Goal: Task Accomplishment & Management: Manage account settings

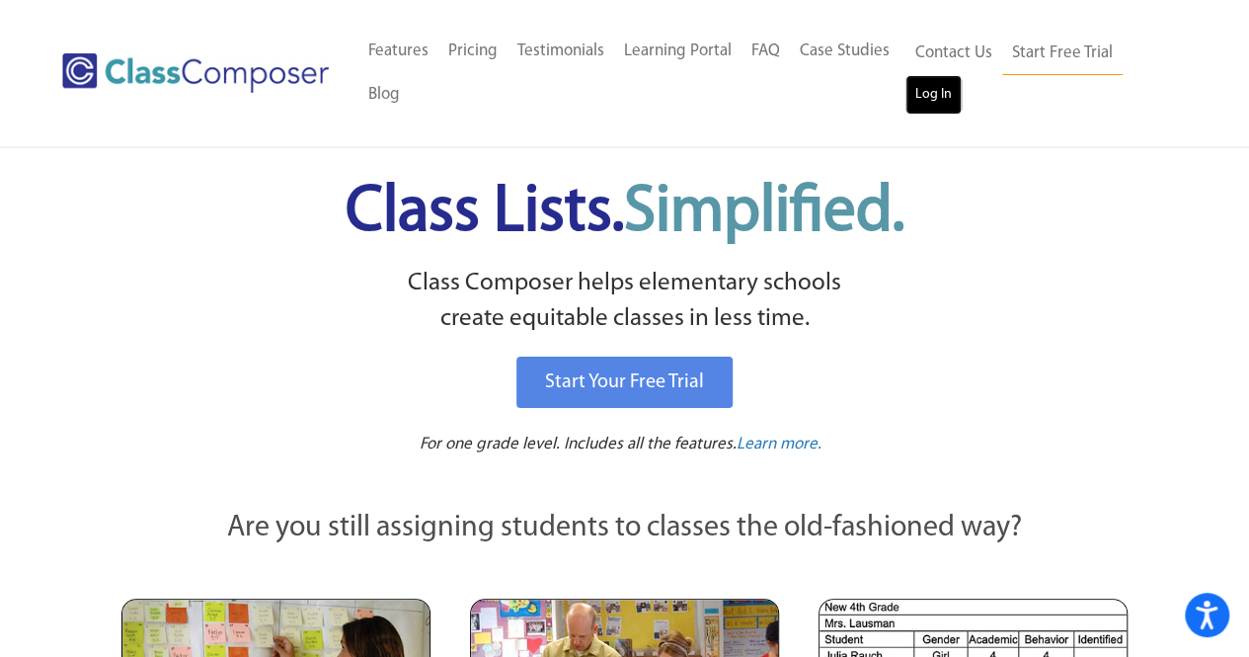
click at [930, 94] on link "Log In" at bounding box center [933, 94] width 56 height 39
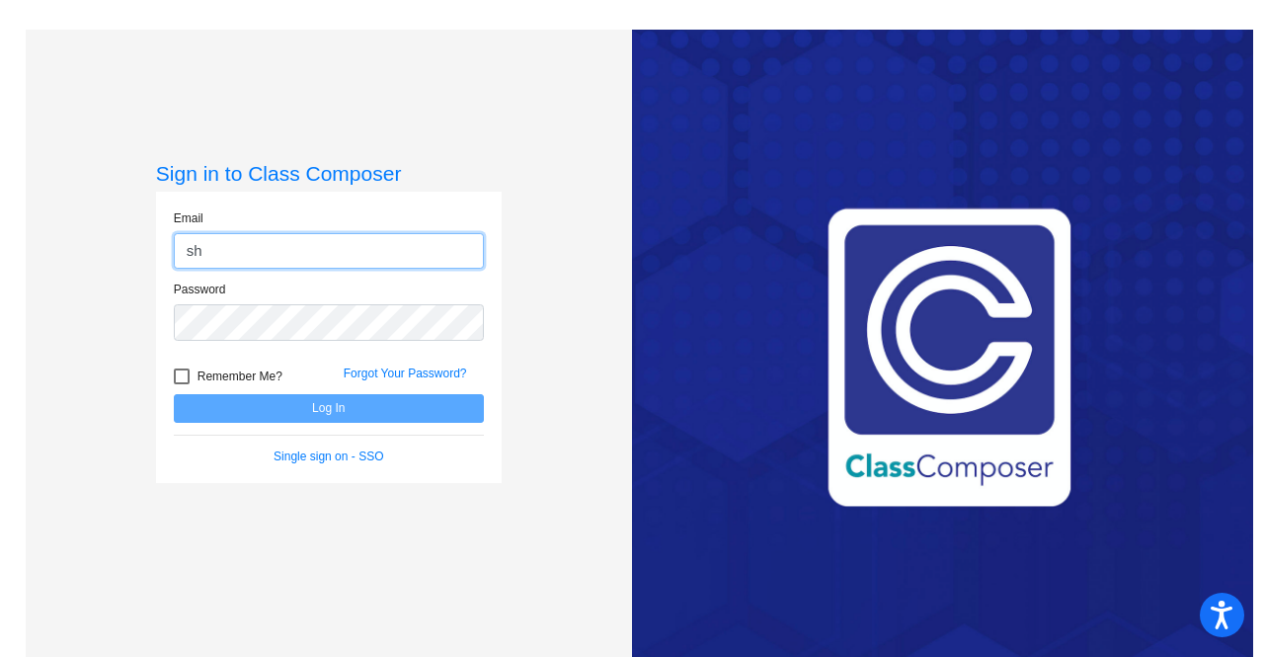
type input "[PERSON_NAME][EMAIL_ADDRESS][PERSON_NAME][DOMAIN_NAME]"
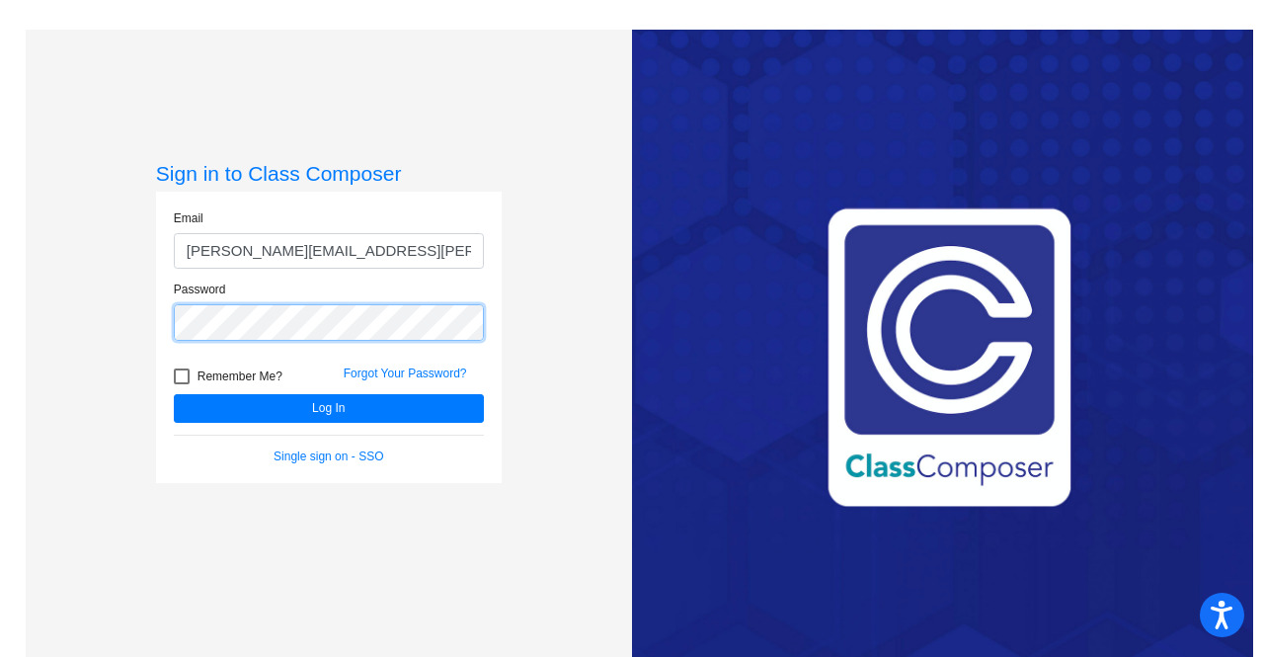
click at [174, 394] on button "Log In" at bounding box center [329, 408] width 310 height 29
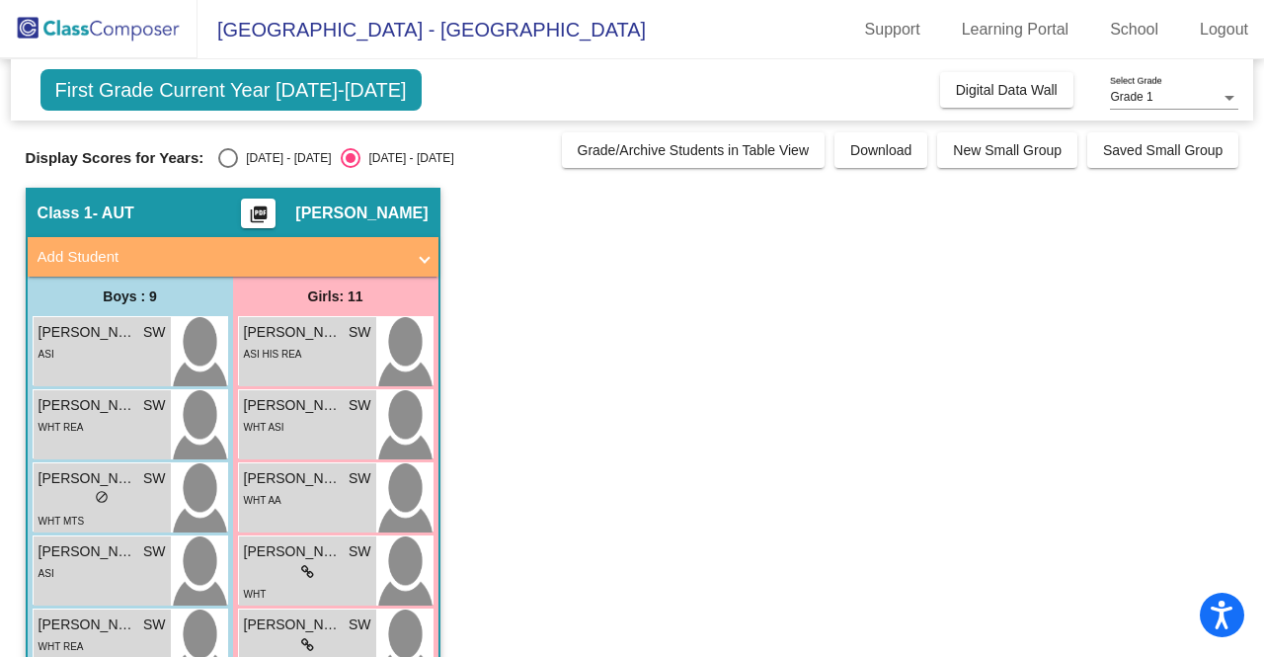
click at [241, 164] on div "[DATE] - [DATE]" at bounding box center [284, 158] width 93 height 18
click at [228, 168] on input "[DATE] - [DATE]" at bounding box center [227, 168] width 1 height 1
radio input "true"
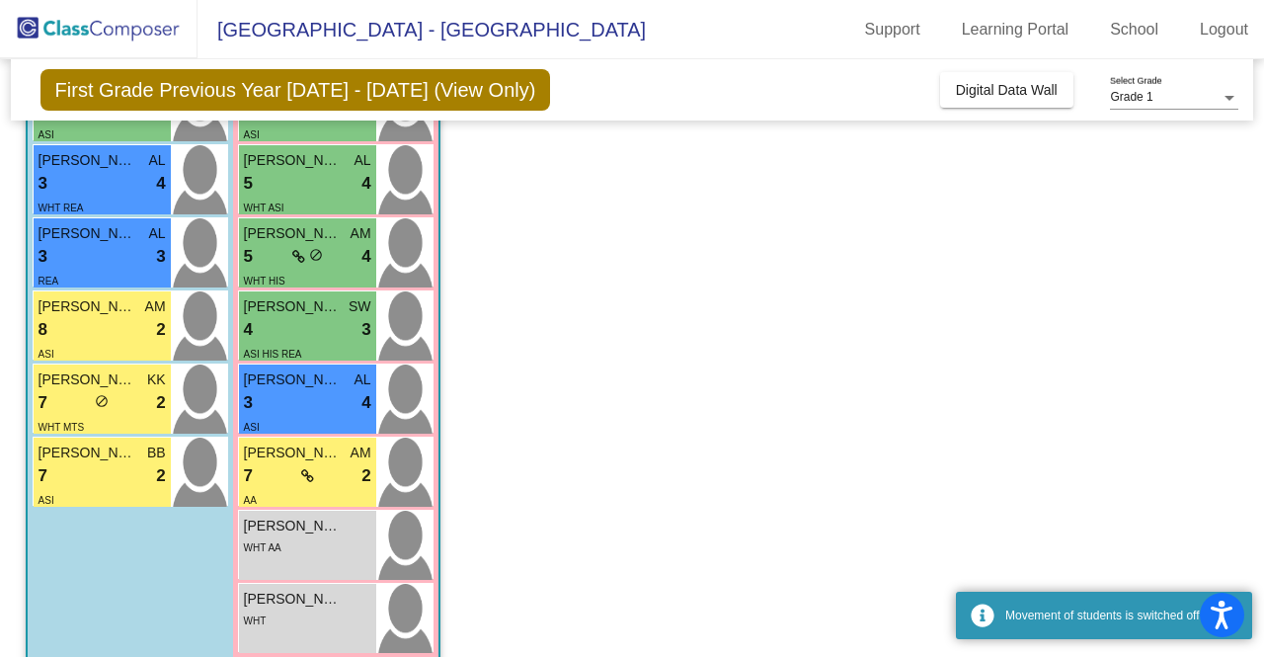
scroll to position [494, 0]
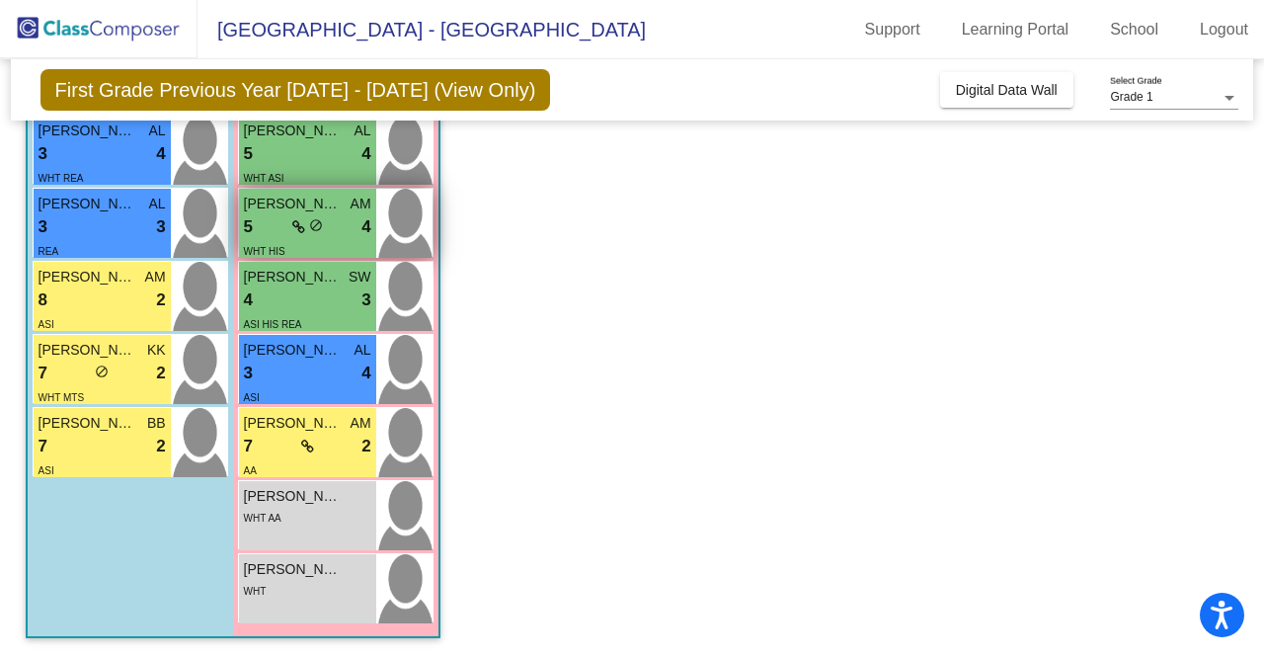
click at [324, 216] on div "5 lock do_not_disturb_alt 4" at bounding box center [307, 227] width 127 height 26
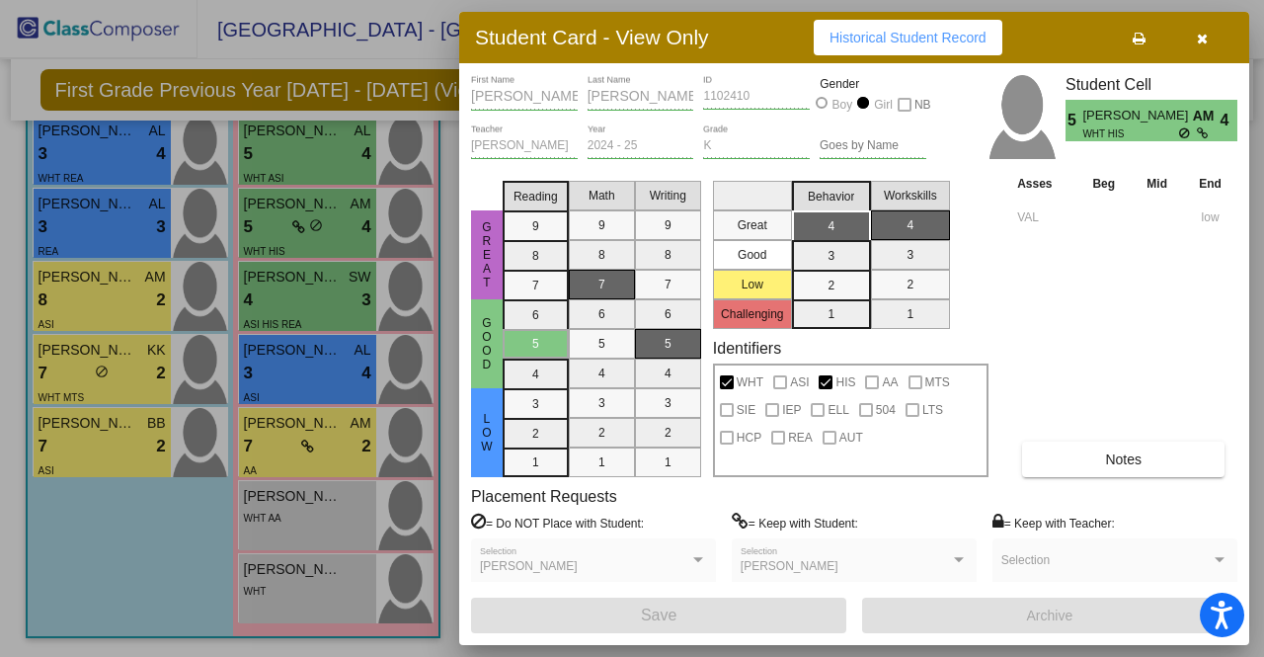
click at [1201, 40] on icon "button" at bounding box center [1202, 39] width 11 height 14
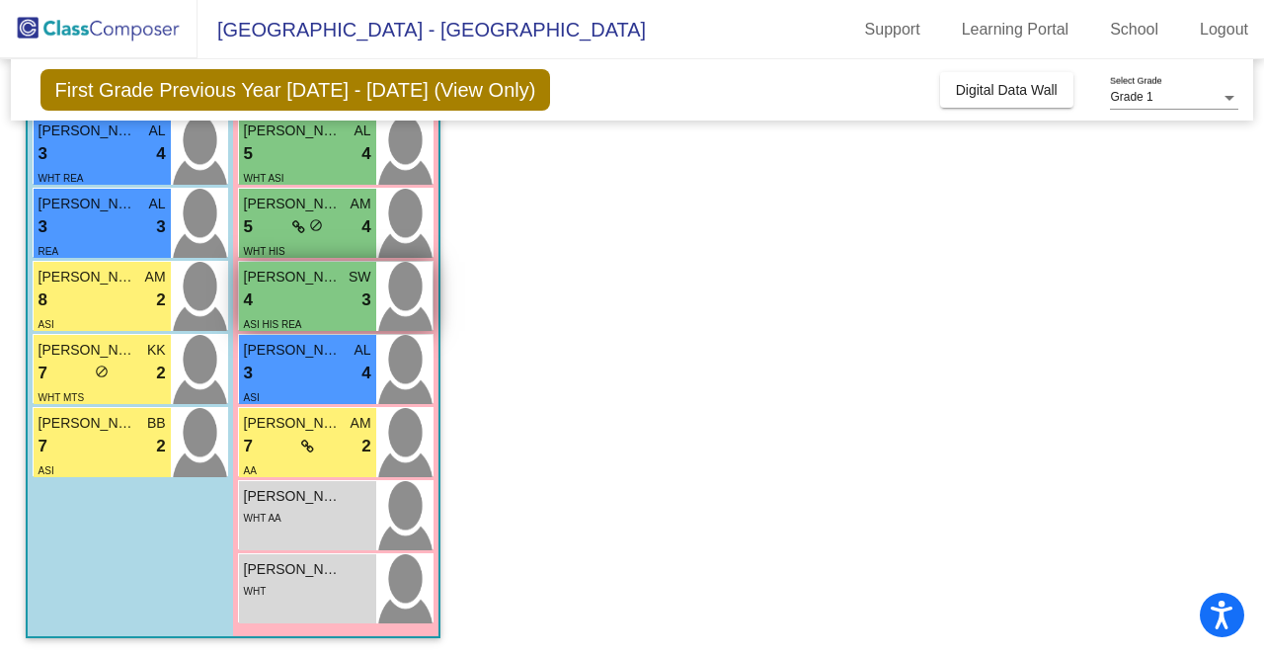
click at [303, 307] on div "4 lock do_not_disturb_alt 3" at bounding box center [307, 300] width 127 height 26
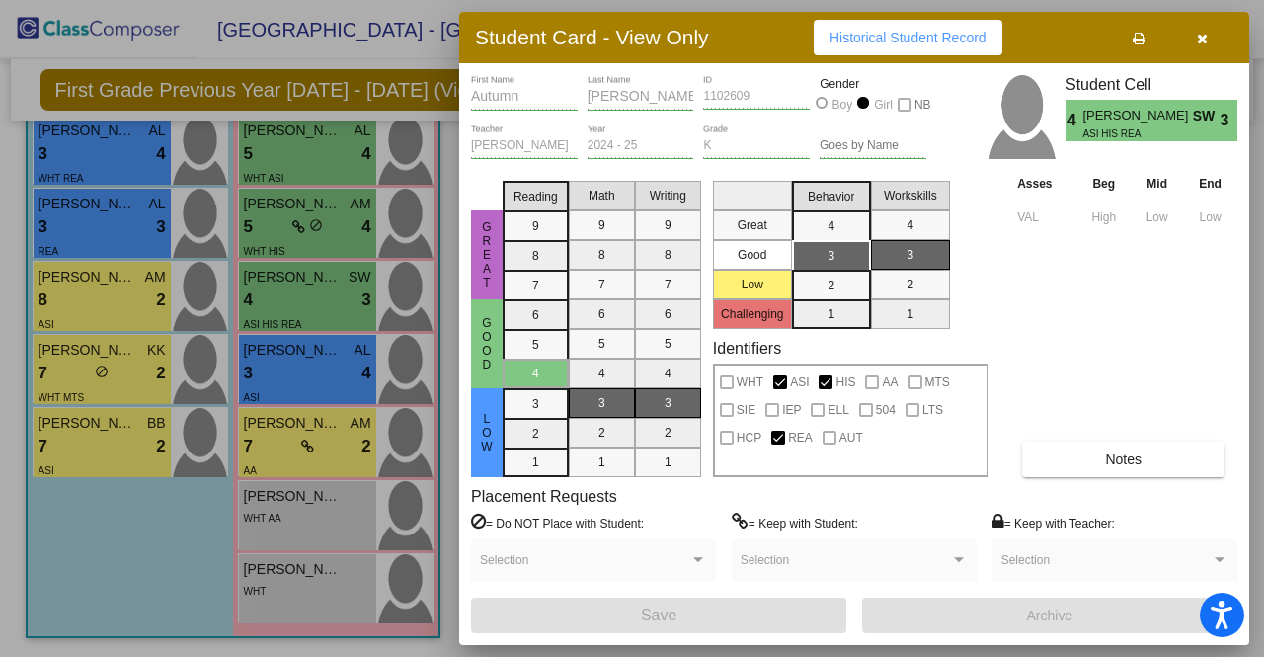
click at [1208, 43] on button "button" at bounding box center [1201, 38] width 63 height 36
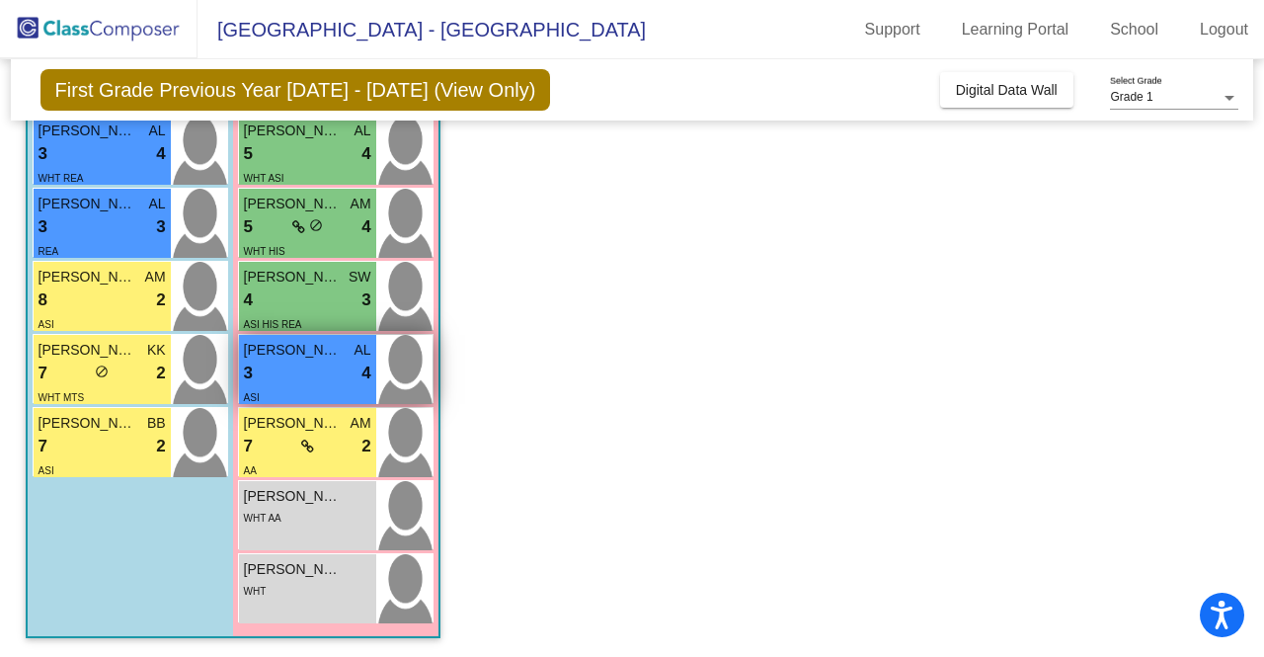
click at [336, 370] on div "3 lock do_not_disturb_alt 4" at bounding box center [307, 373] width 127 height 26
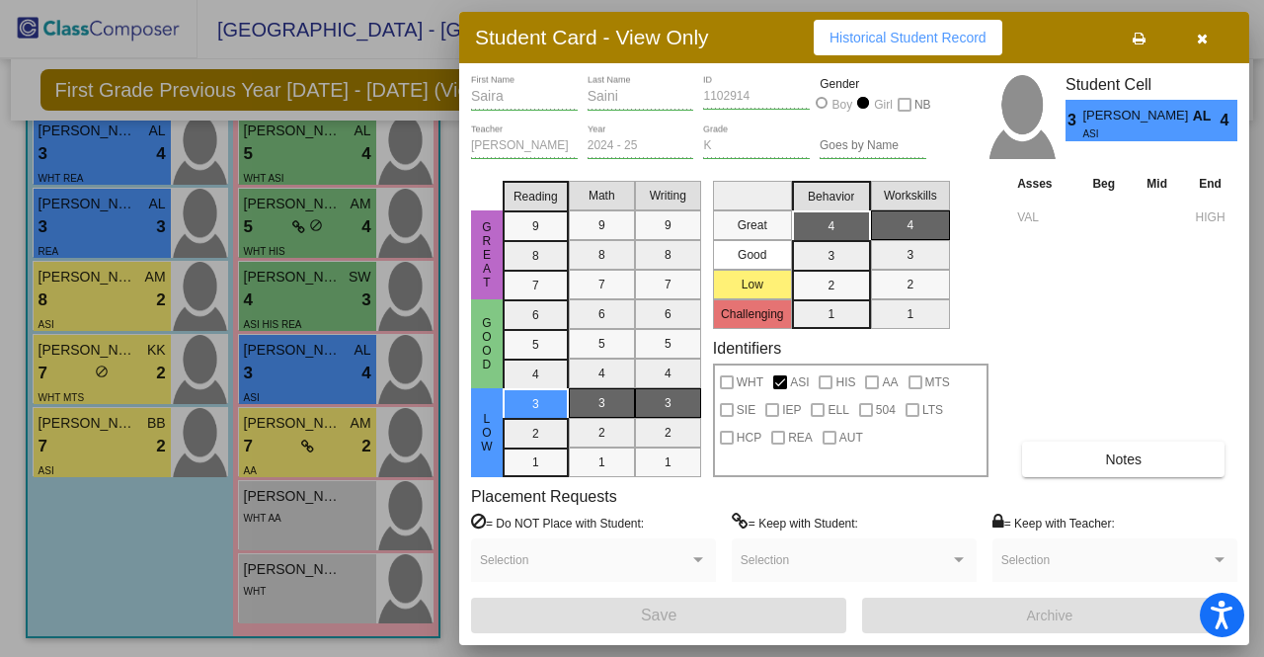
click at [1210, 40] on button "button" at bounding box center [1201, 38] width 63 height 36
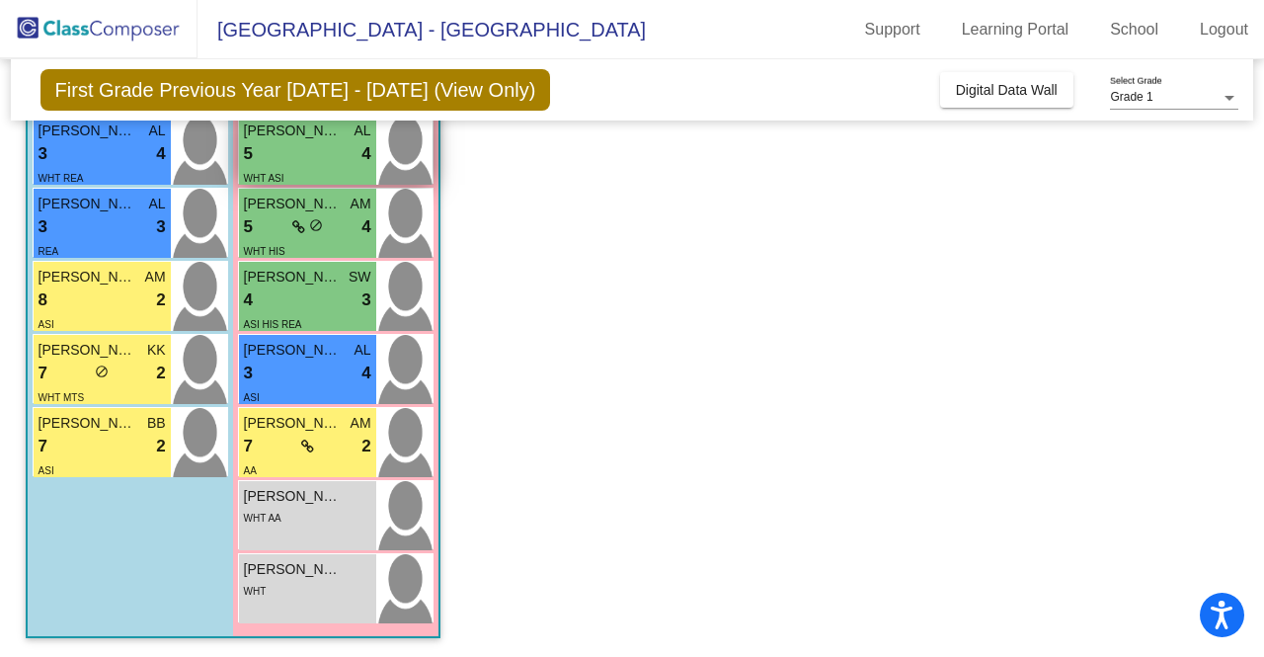
click at [280, 147] on div "5 lock do_not_disturb_alt 4" at bounding box center [307, 154] width 127 height 26
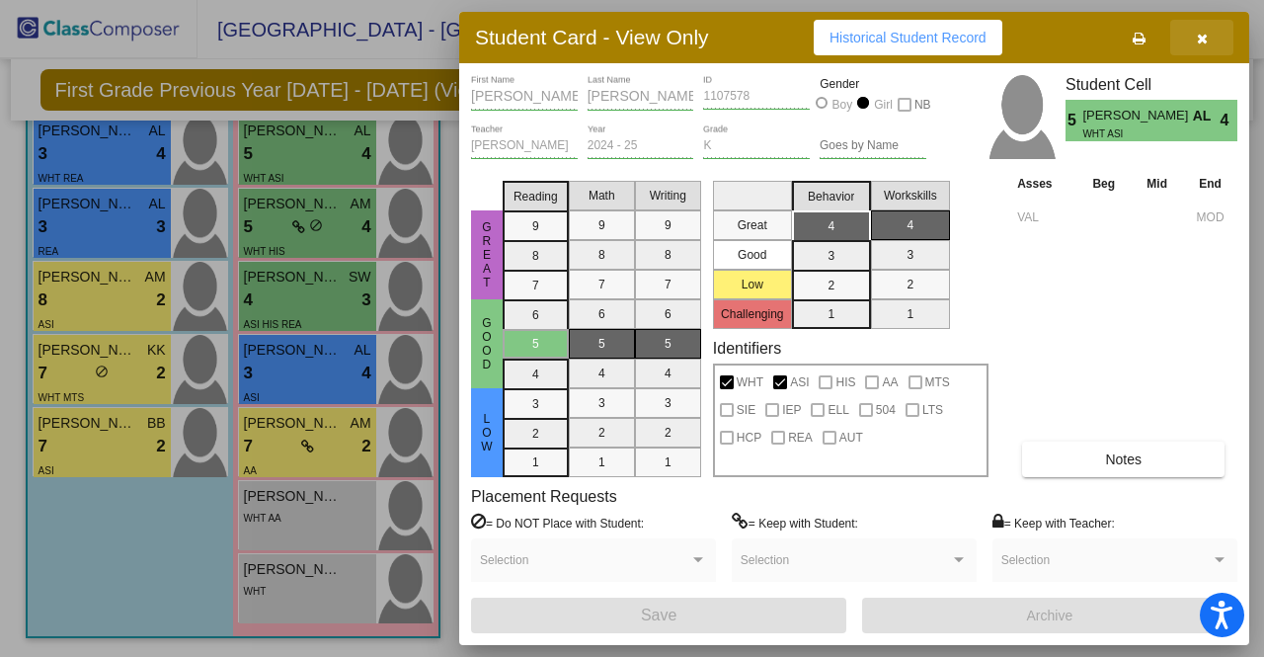
click at [1223, 40] on button "button" at bounding box center [1201, 38] width 63 height 36
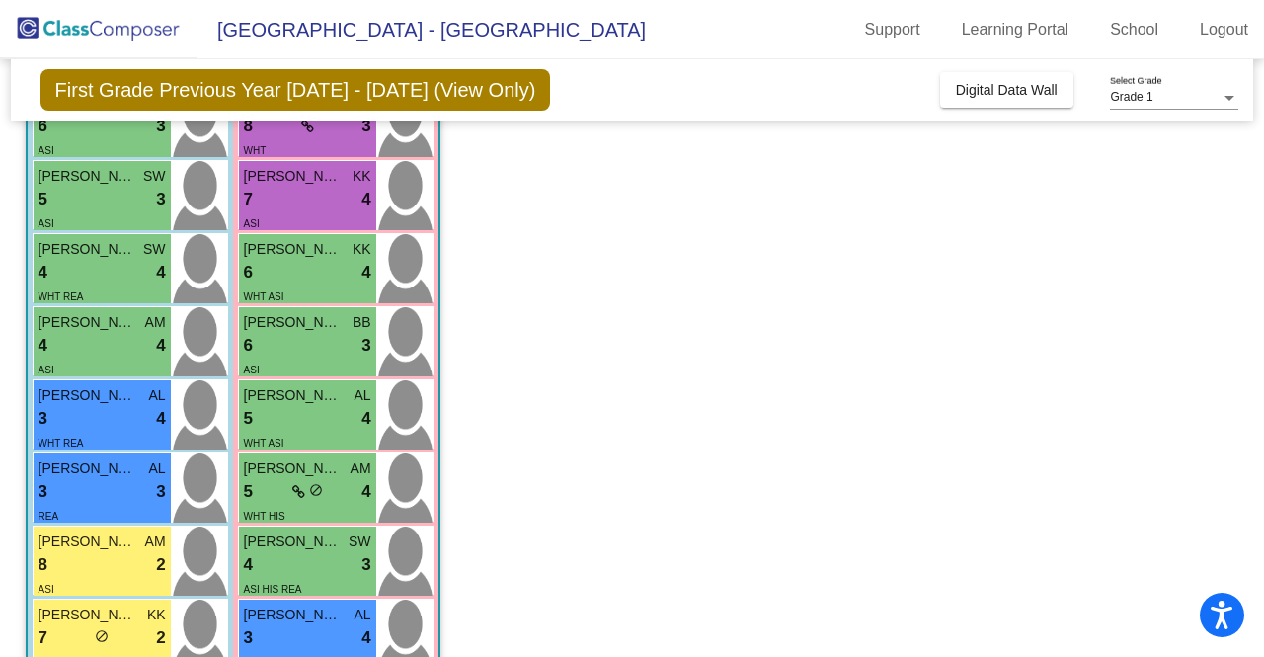
scroll to position [229, 0]
click at [248, 278] on span "6" at bounding box center [248, 273] width 9 height 26
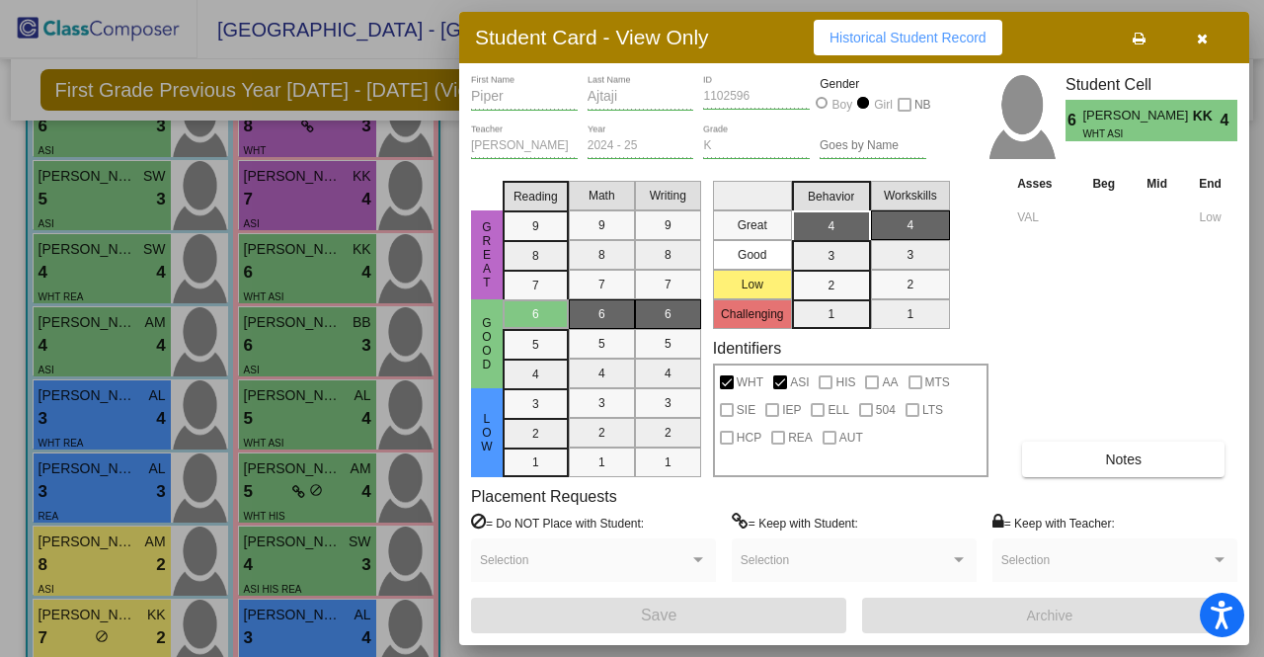
click at [1204, 47] on button "button" at bounding box center [1201, 38] width 63 height 36
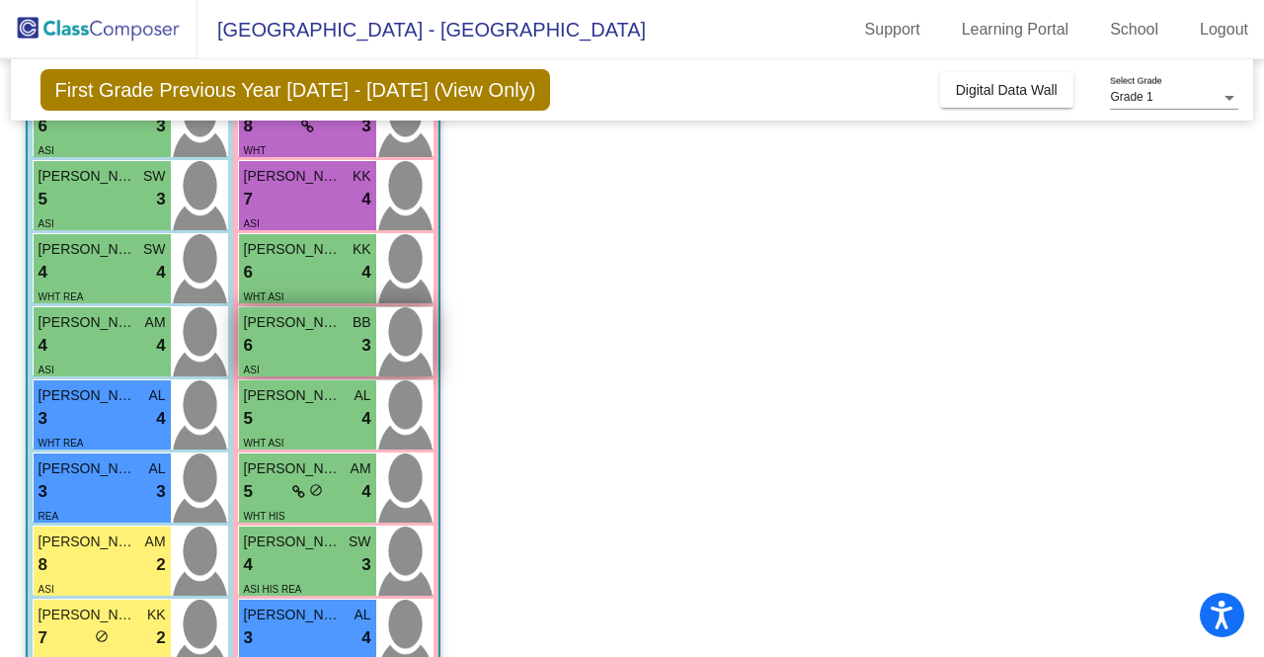
click at [317, 370] on div "ASI" at bounding box center [307, 368] width 127 height 21
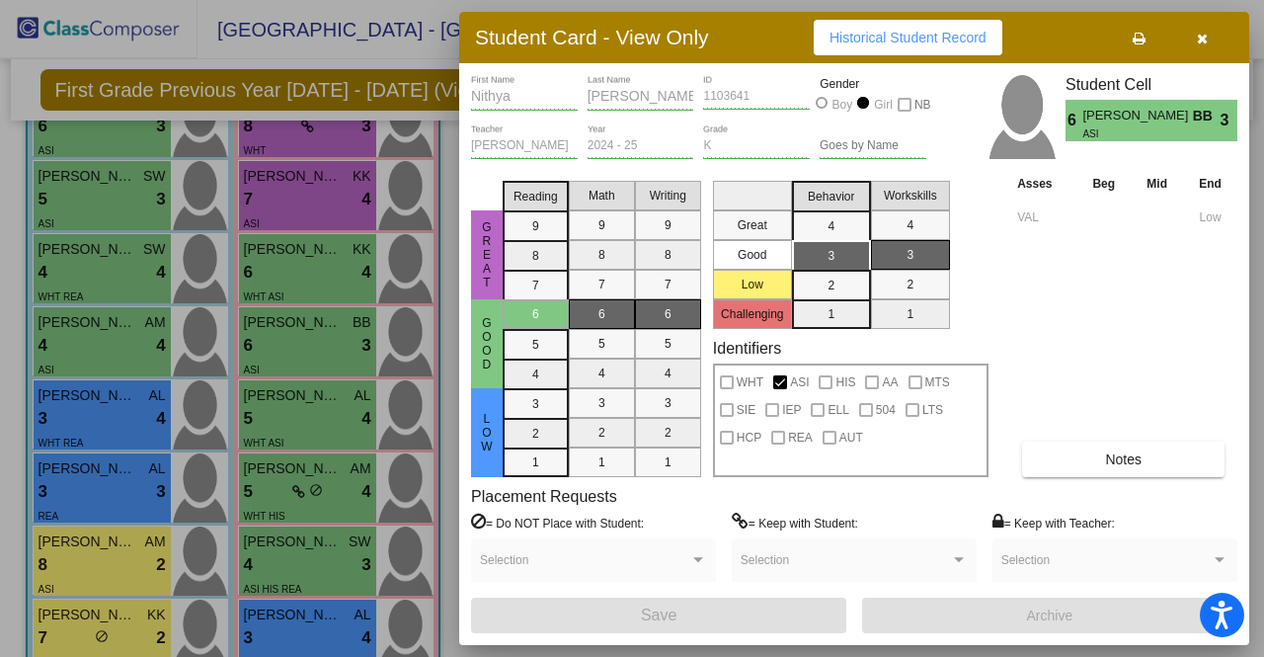
click at [1209, 46] on button "button" at bounding box center [1201, 38] width 63 height 36
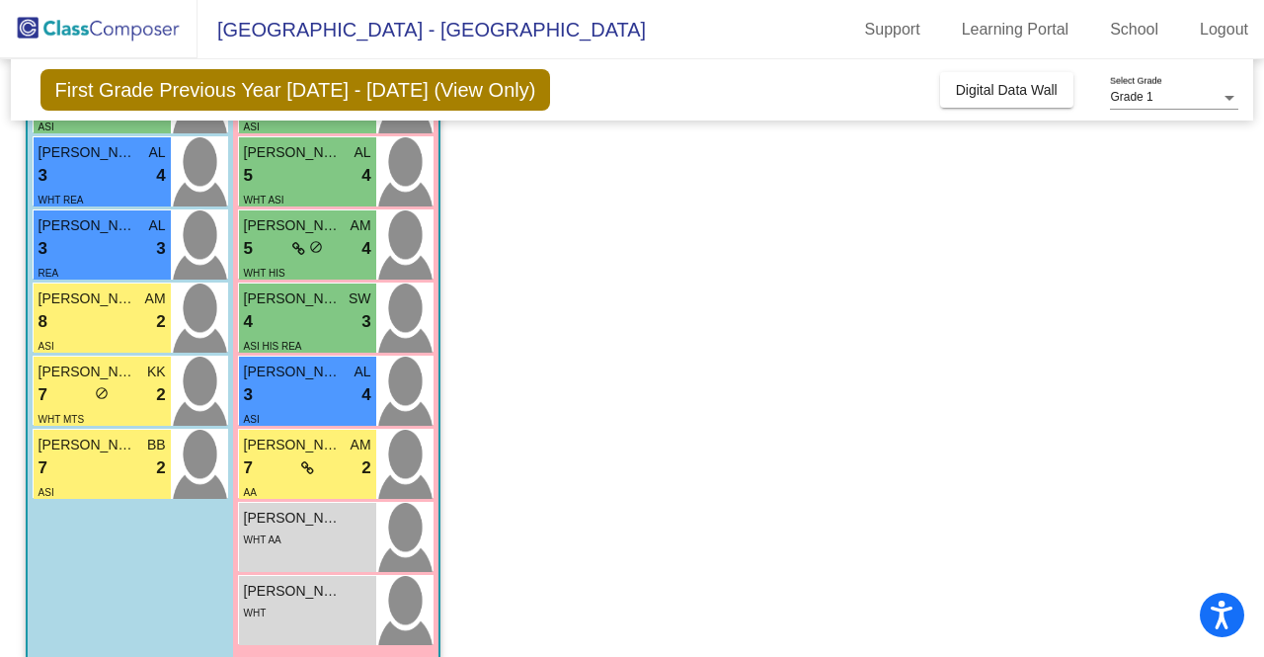
scroll to position [480, 0]
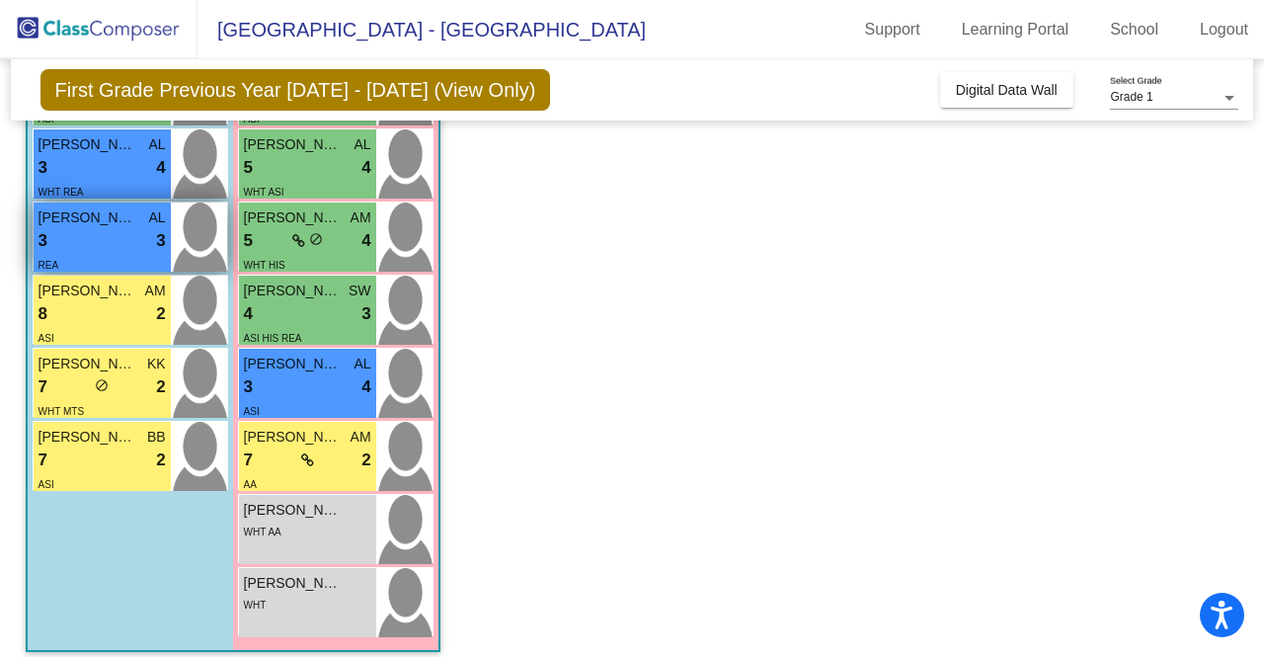
click at [75, 238] on div "3 lock do_not_disturb_alt 3" at bounding box center [102, 241] width 127 height 26
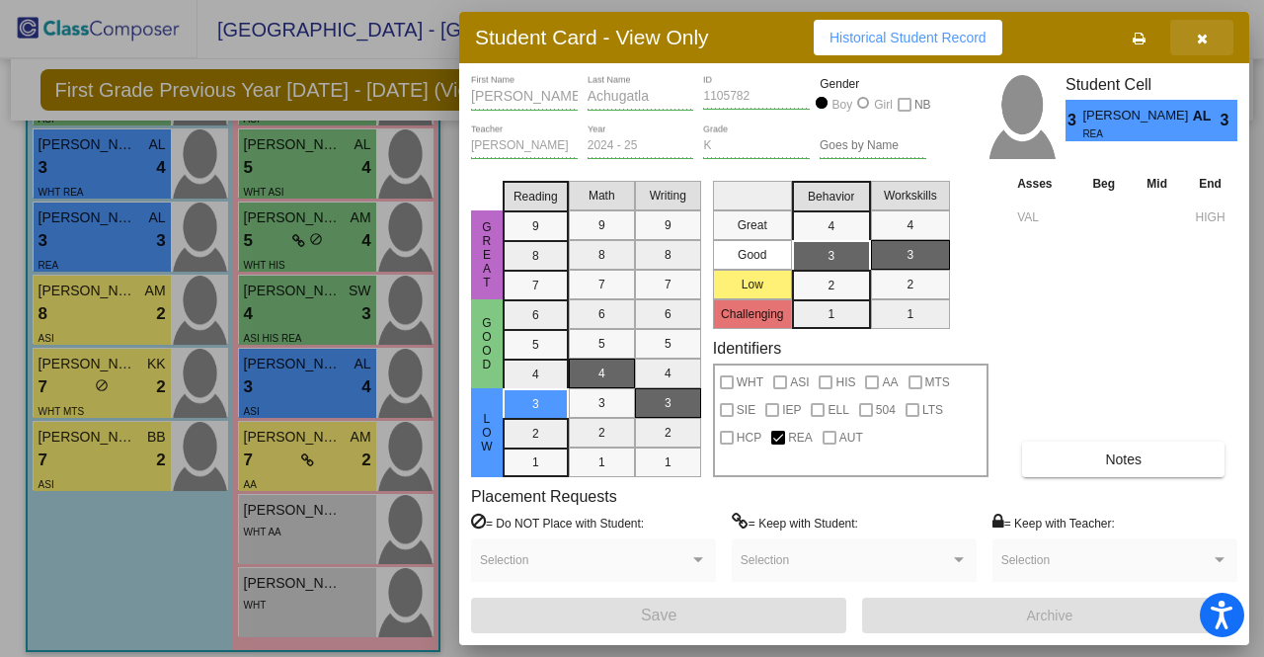
click at [1215, 37] on button "button" at bounding box center [1201, 38] width 63 height 36
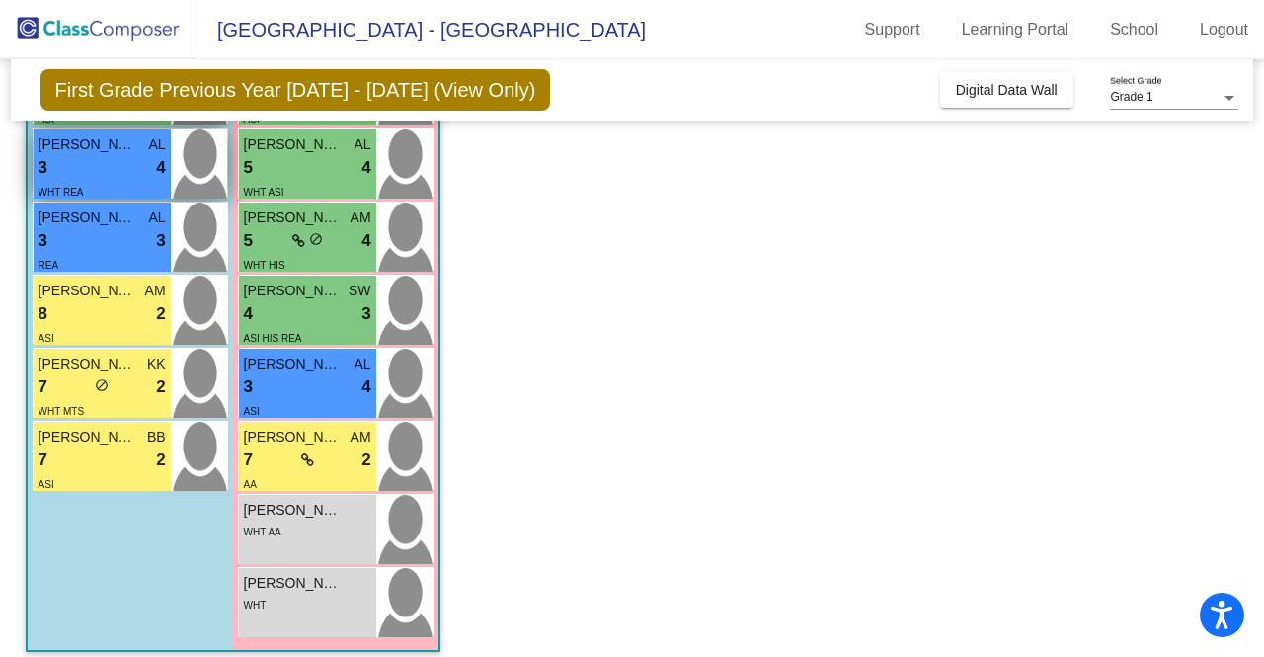
click at [87, 191] on div "WHT REA" at bounding box center [102, 191] width 127 height 21
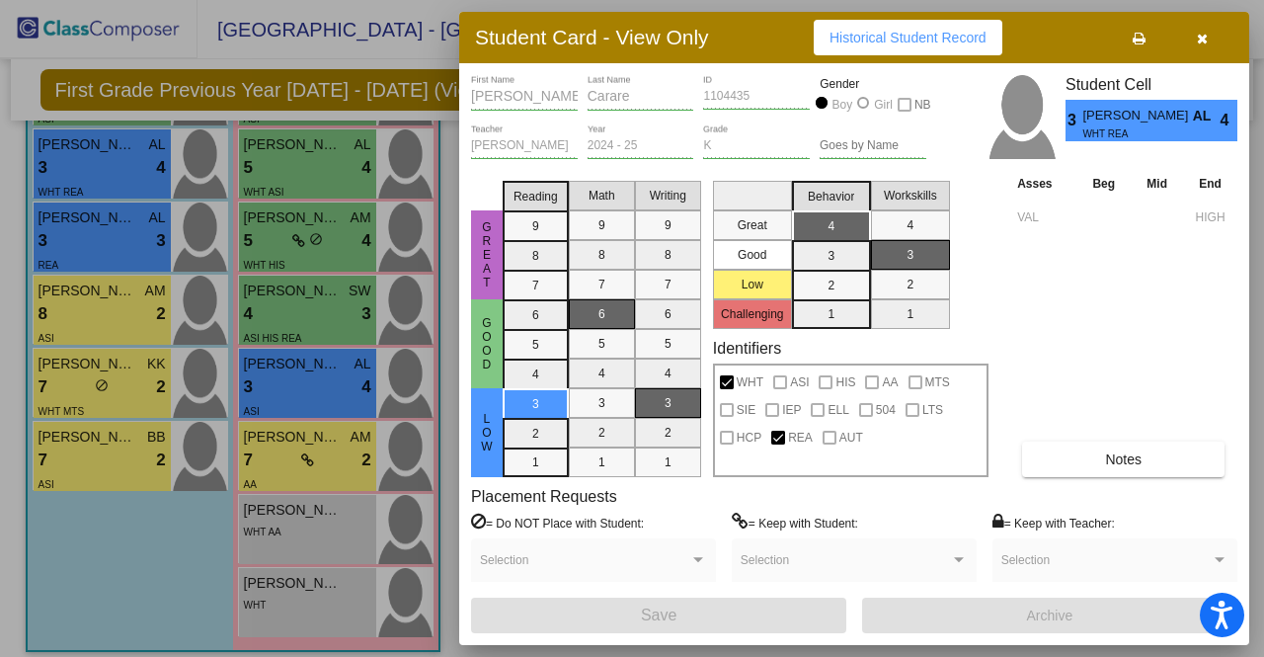
click at [1206, 25] on button "button" at bounding box center [1201, 38] width 63 height 36
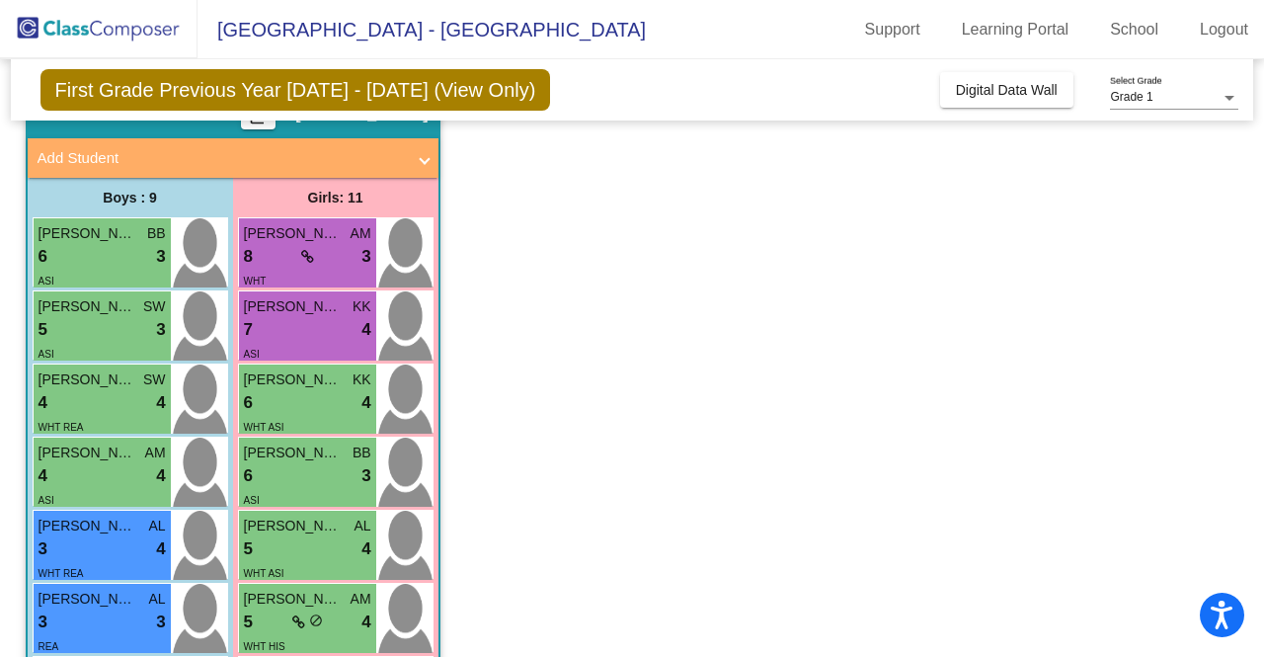
scroll to position [91, 0]
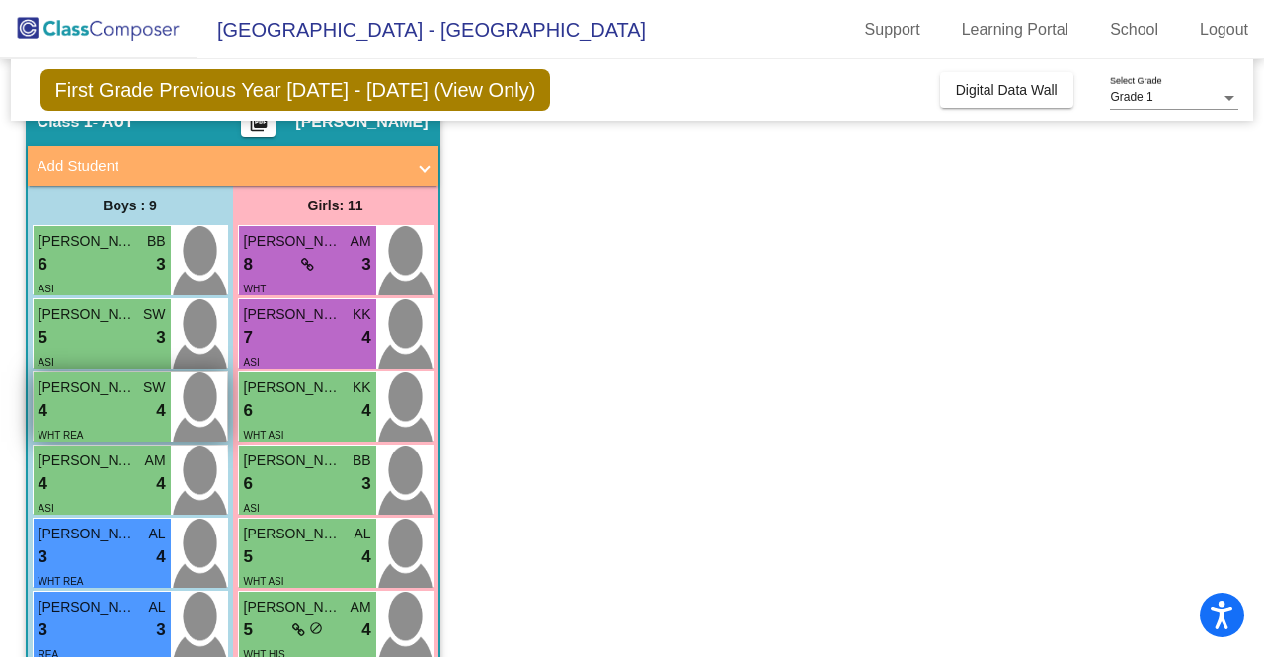
click at [53, 410] on div "4 lock do_not_disturb_alt 4" at bounding box center [102, 411] width 127 height 26
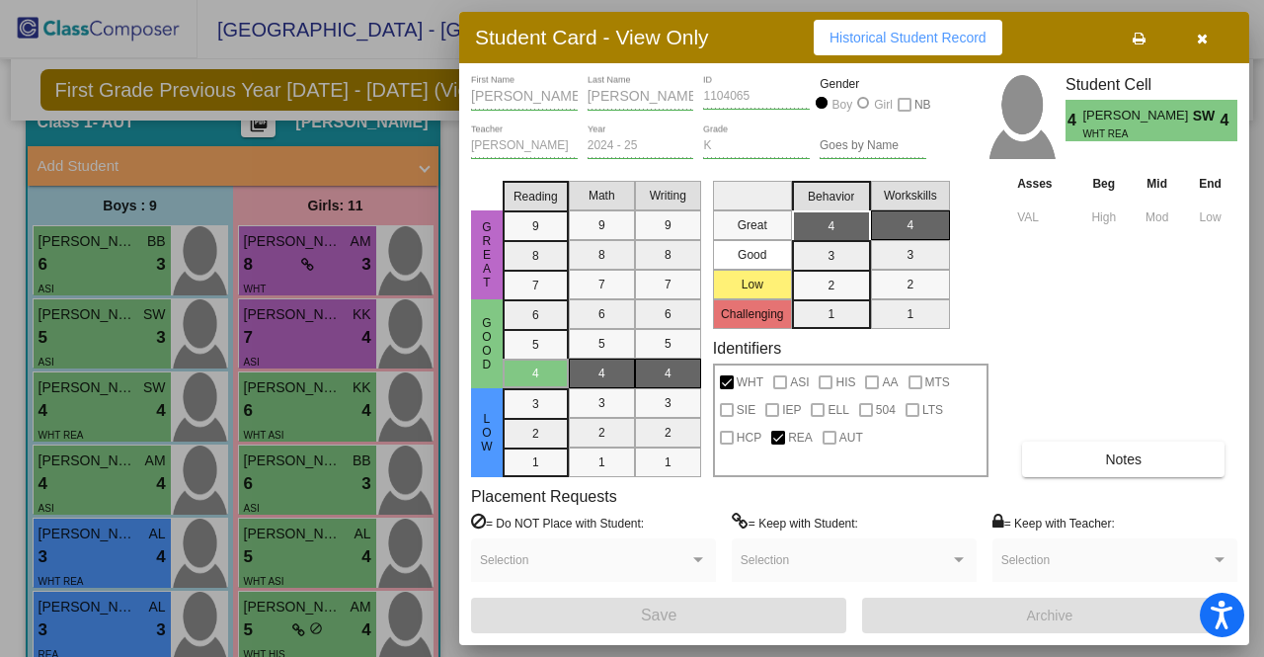
click at [1199, 20] on button "button" at bounding box center [1201, 38] width 63 height 36
